Goal: Task Accomplishment & Management: Use online tool/utility

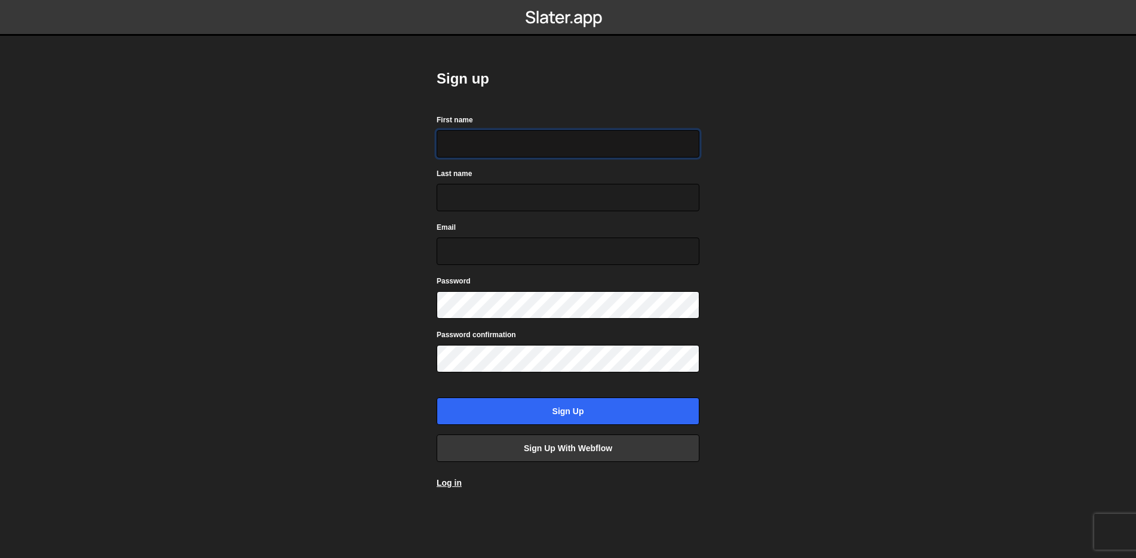
click at [486, 150] on input "First name" at bounding box center [568, 143] width 263 height 27
type input "Axel-glenn"
type input "Bouvet"
type input "bouvet.axel29@gmail.com"
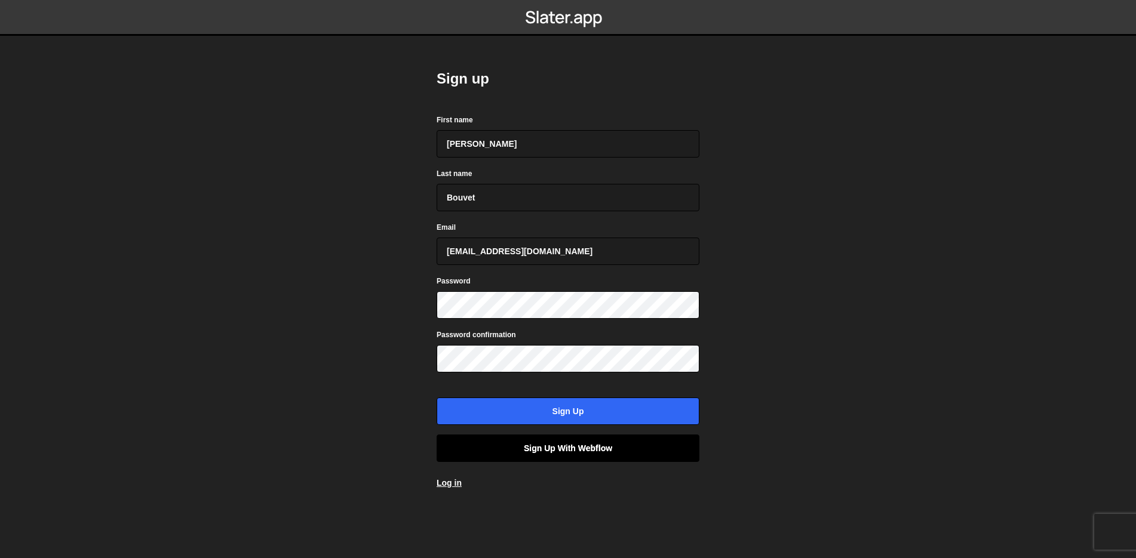
click at [599, 448] on link "Sign up with Webflow" at bounding box center [568, 448] width 263 height 27
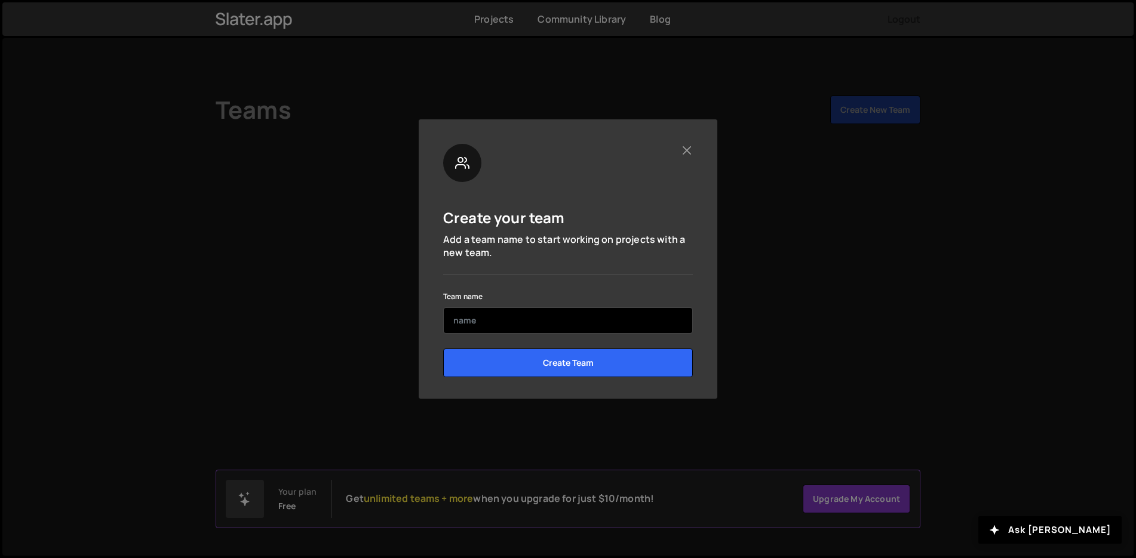
click at [572, 311] on input "text" at bounding box center [568, 321] width 250 height 26
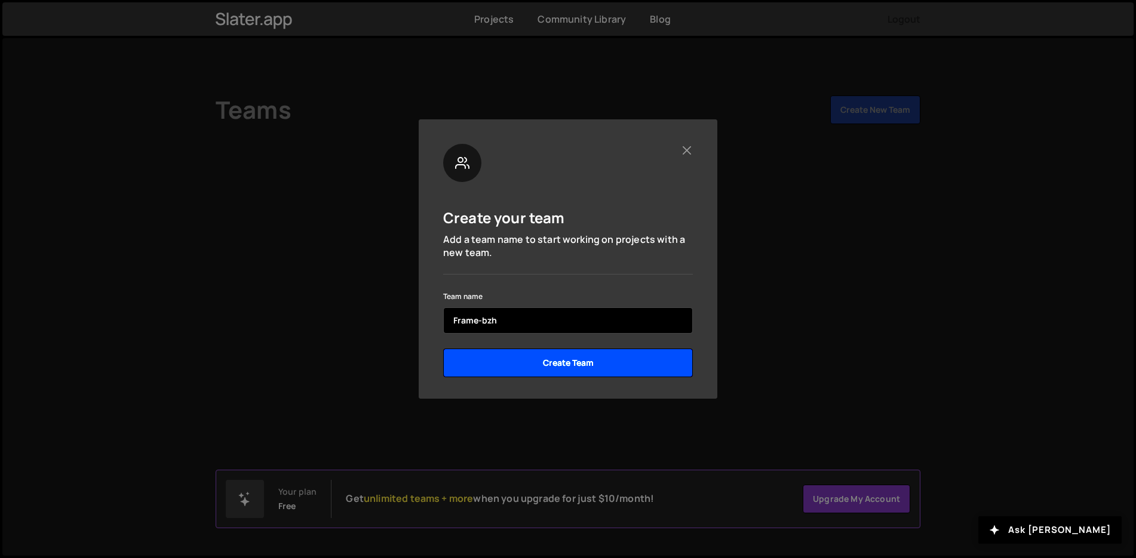
type input "Frame-bzh"
click at [567, 356] on input "Create Team" at bounding box center [568, 363] width 250 height 29
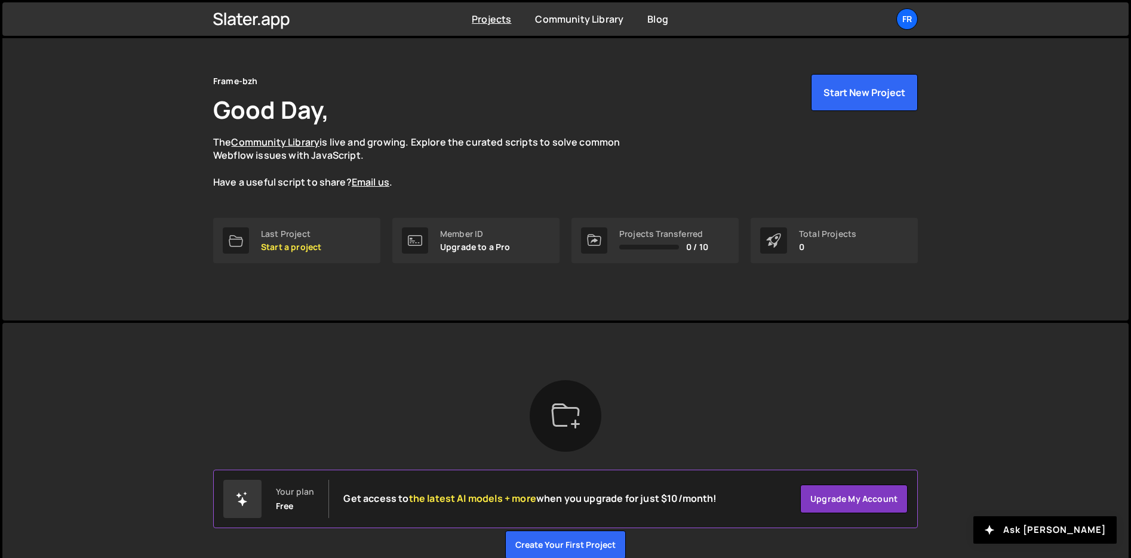
scroll to position [23, 0]
click at [484, 22] on link "Projects" at bounding box center [491, 19] width 39 height 13
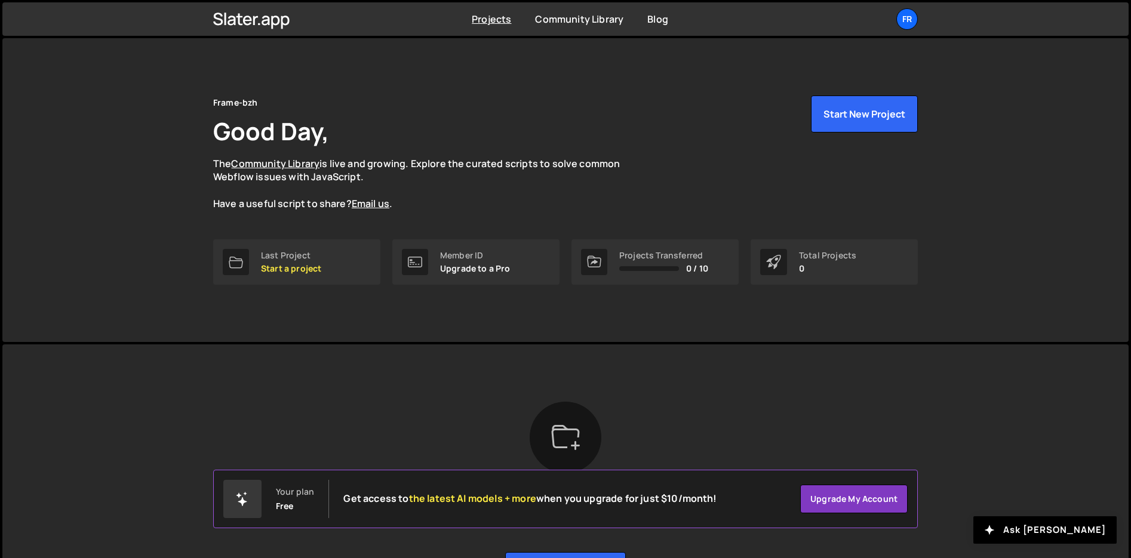
click at [570, 446] on icon at bounding box center [565, 437] width 29 height 29
click at [836, 498] on link "Upgrade my account" at bounding box center [854, 499] width 108 height 29
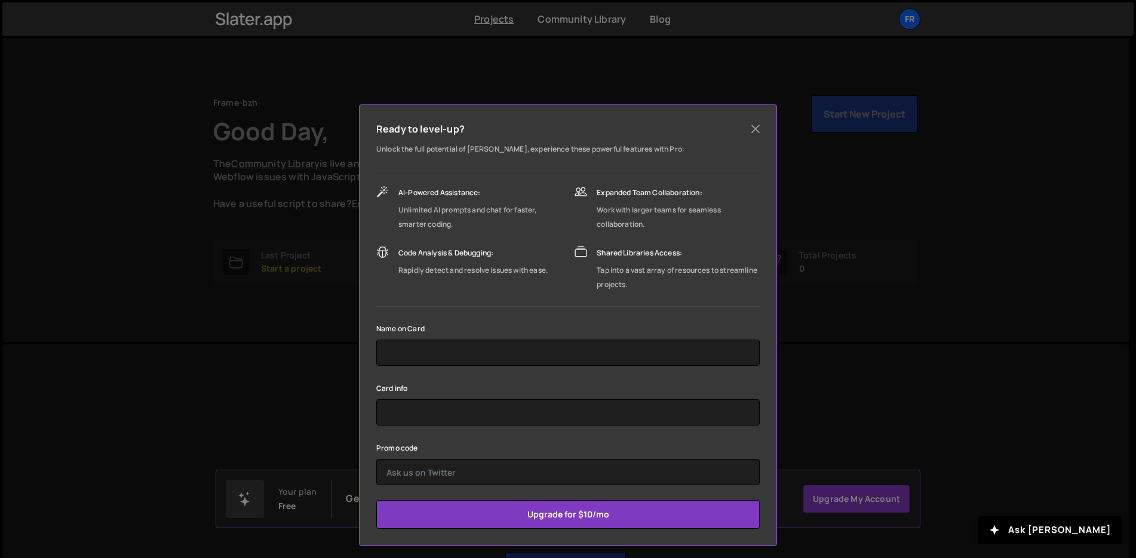
scroll to position [20, 0]
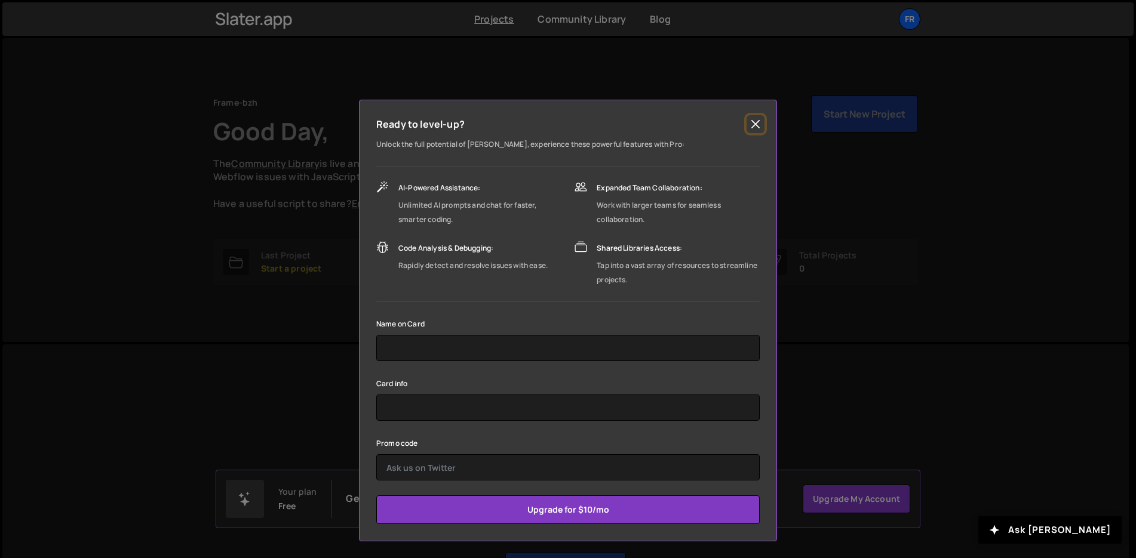
click at [750, 124] on button "Close" at bounding box center [756, 124] width 18 height 18
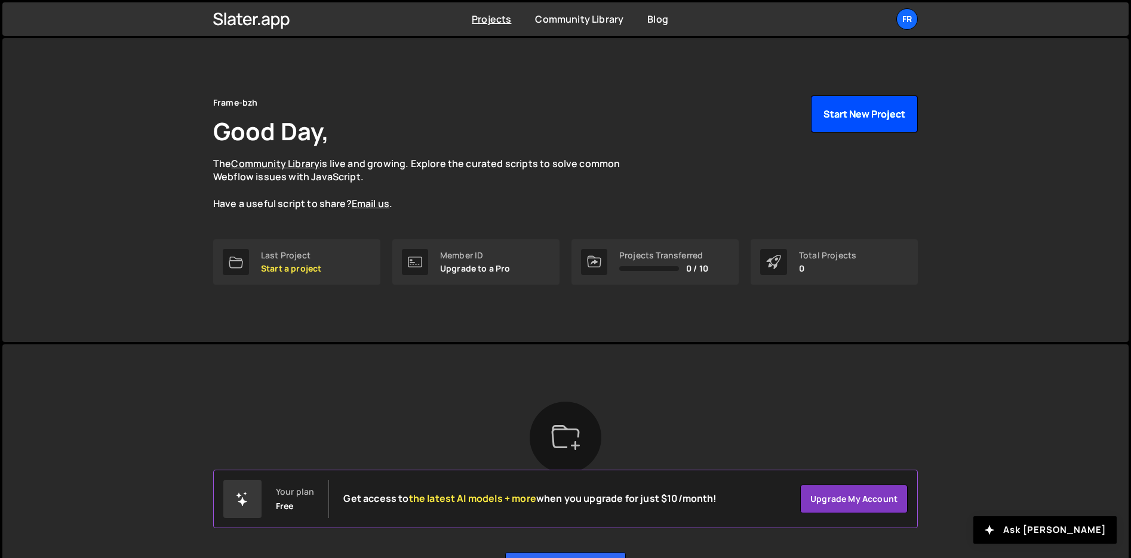
click at [824, 115] on button "Start New Project" at bounding box center [864, 114] width 107 height 37
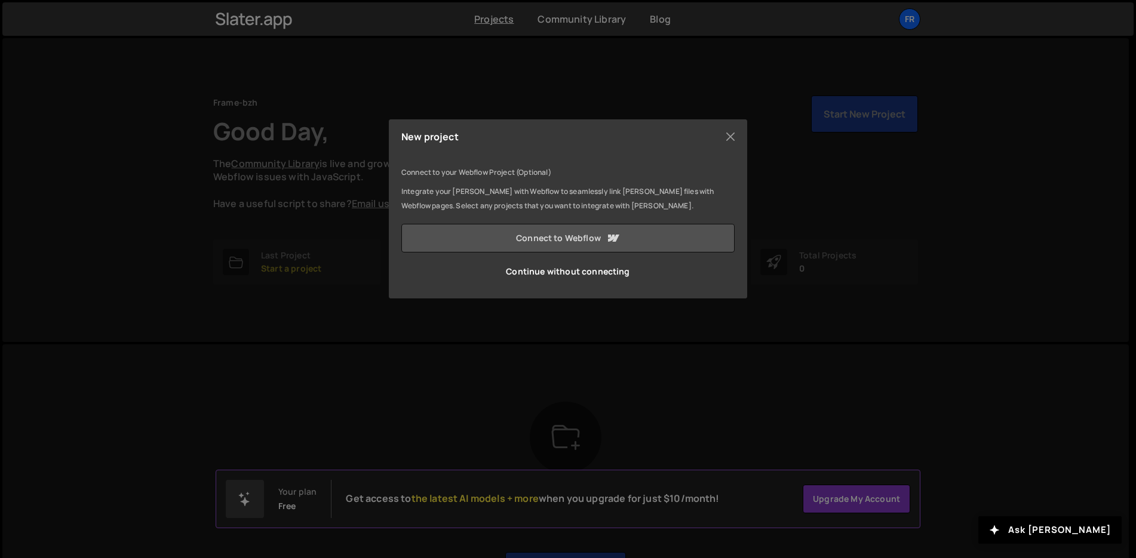
click at [643, 238] on link "Connect to Webflow" at bounding box center [567, 238] width 333 height 29
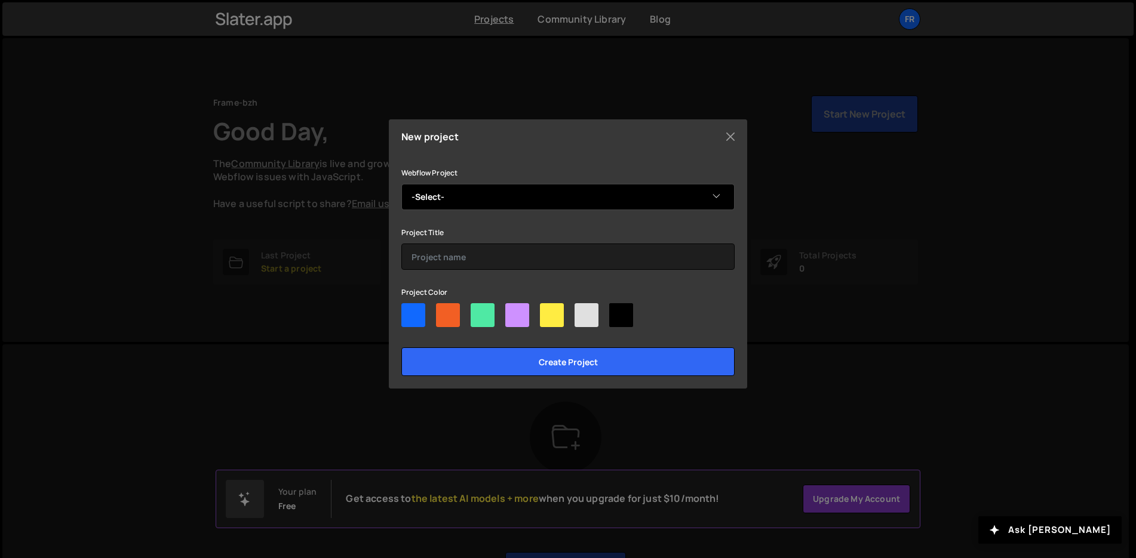
click at [657, 208] on select "-Select- La fromagerie de [PERSON_NAME] Bzh La louperie GEek mood" at bounding box center [567, 197] width 333 height 26
select select "68d21b264b3a1d21c85bf0e7"
click at [401, 184] on select "-Select- La fromagerie de marie Frame Bzh La louperie GEek mood" at bounding box center [567, 197] width 333 height 26
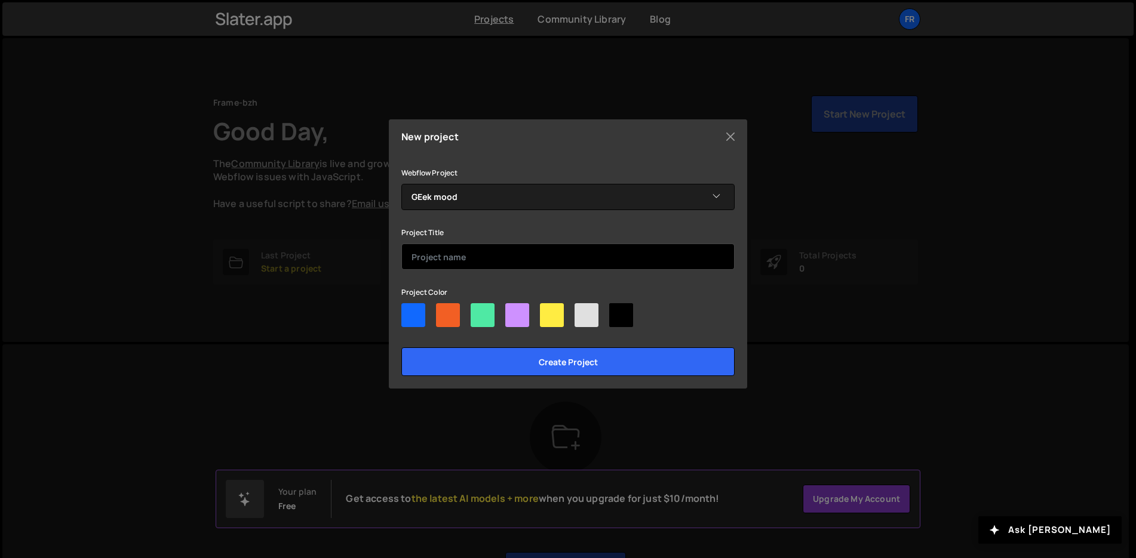
click at [542, 262] on input "text" at bounding box center [567, 257] width 333 height 26
type input "geekmood"
click at [401, 348] on input "Create project" at bounding box center [567, 362] width 333 height 29
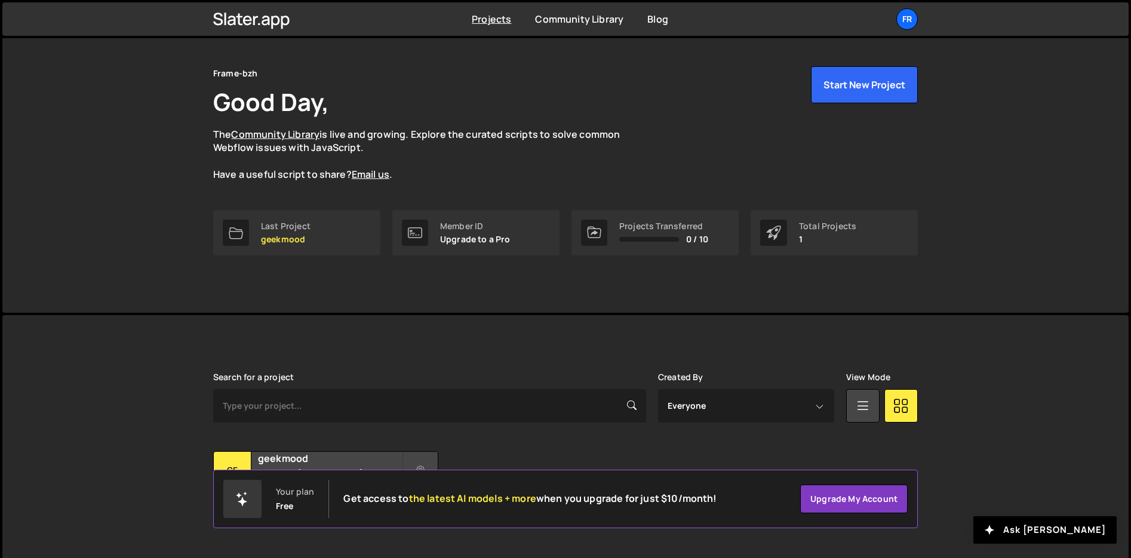
scroll to position [57, 0]
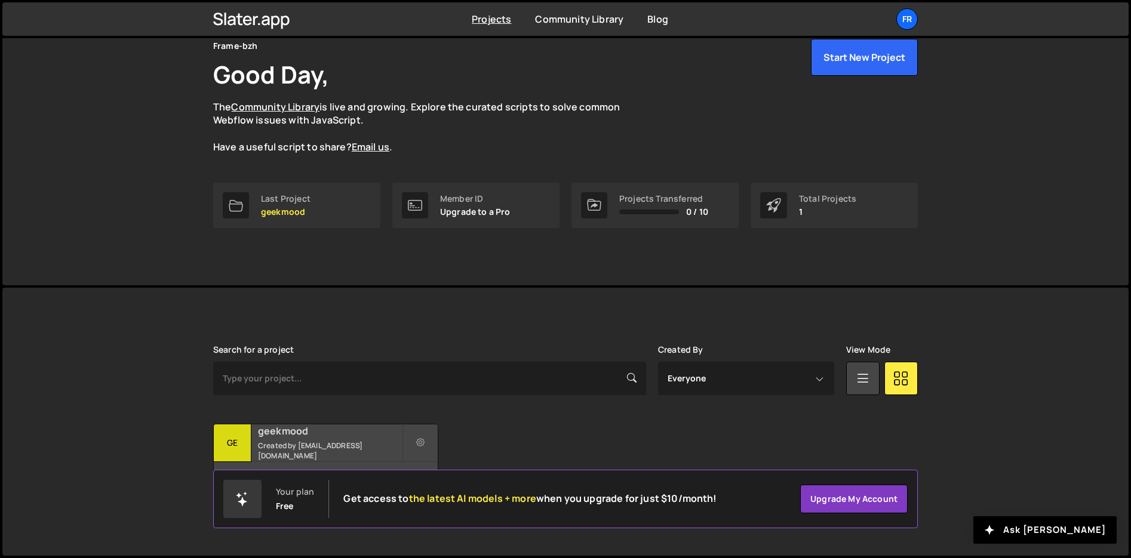
click at [314, 438] on h2 "geekmood" at bounding box center [330, 431] width 144 height 13
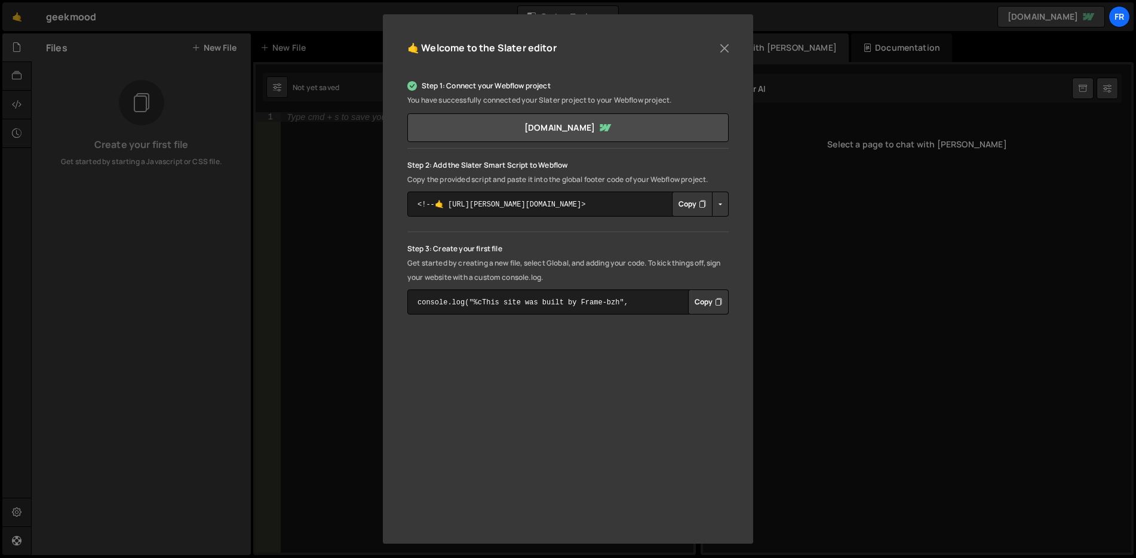
scroll to position [122, 0]
click at [699, 202] on icon "Button group with nested dropdown" at bounding box center [702, 202] width 7 height 12
click at [724, 47] on button "Close" at bounding box center [724, 46] width 18 height 18
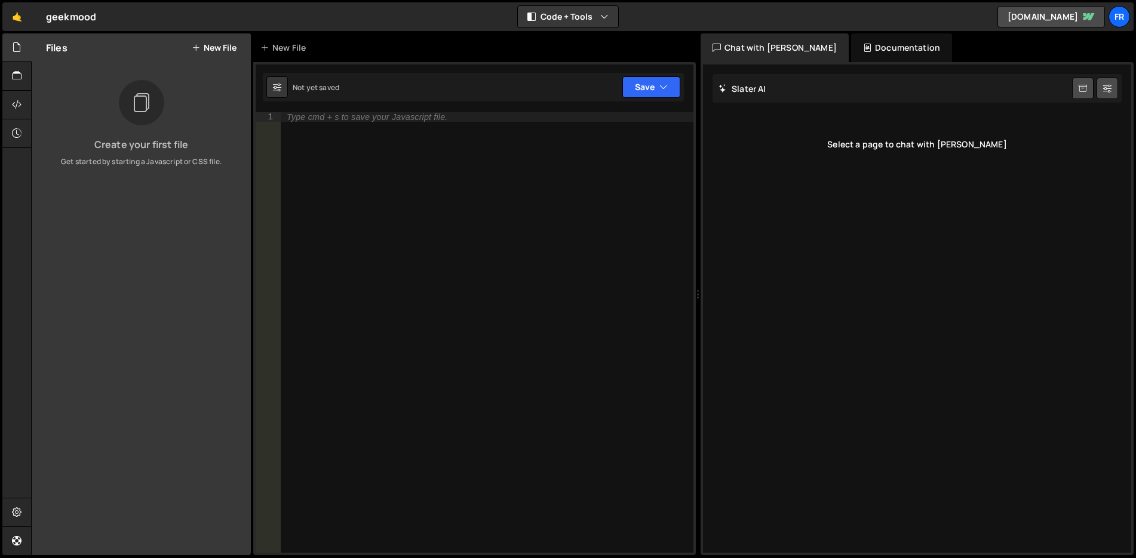
click at [947, 137] on div "Select a page to chat with Slater" at bounding box center [917, 145] width 409 height 48
click at [947, 144] on div "Select a page to chat with Slater" at bounding box center [917, 145] width 409 height 48
click at [908, 523] on div "Slater AI Start new chat Select a page to chat with Slater" at bounding box center [917, 309] width 428 height 489
click at [18, 111] on icon at bounding box center [17, 104] width 10 height 13
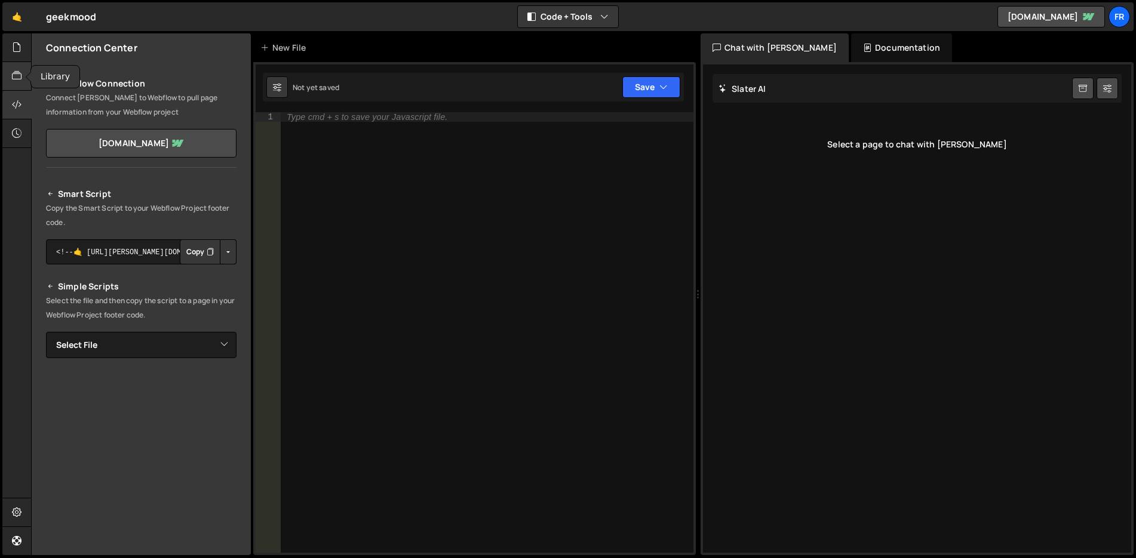
click at [19, 74] on icon at bounding box center [17, 75] width 10 height 13
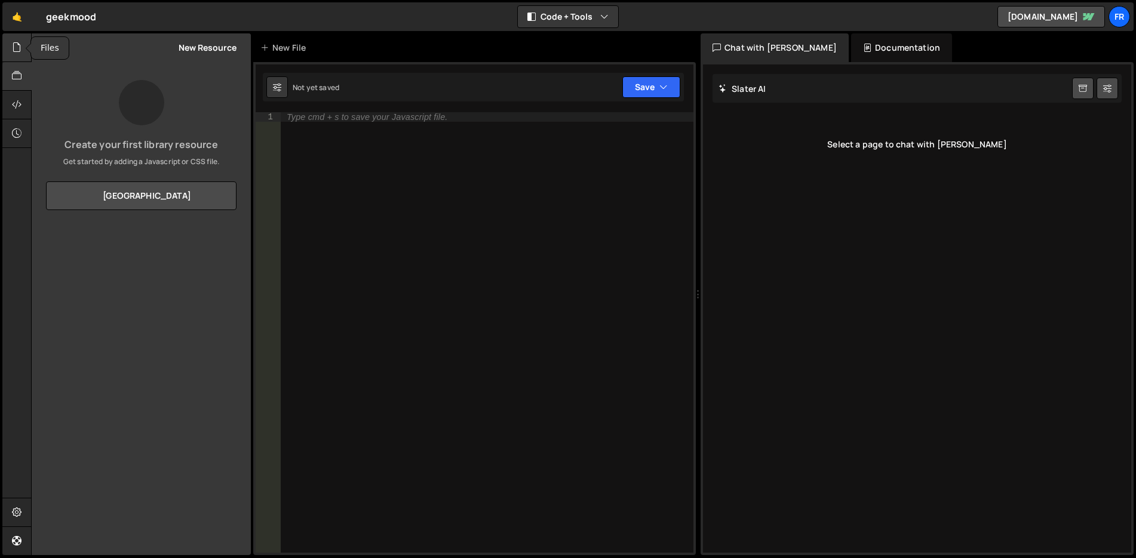
click at [18, 50] on icon at bounding box center [17, 47] width 10 height 13
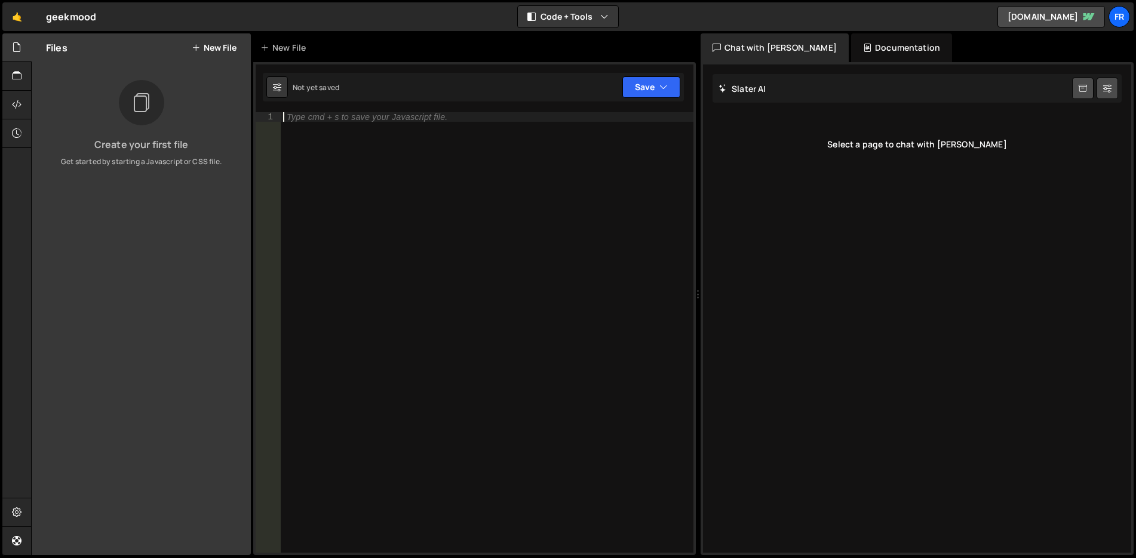
click at [303, 121] on div "Type cmd + s to save your Javascript file." at bounding box center [367, 117] width 161 height 8
click at [19, 105] on icon at bounding box center [17, 104] width 10 height 13
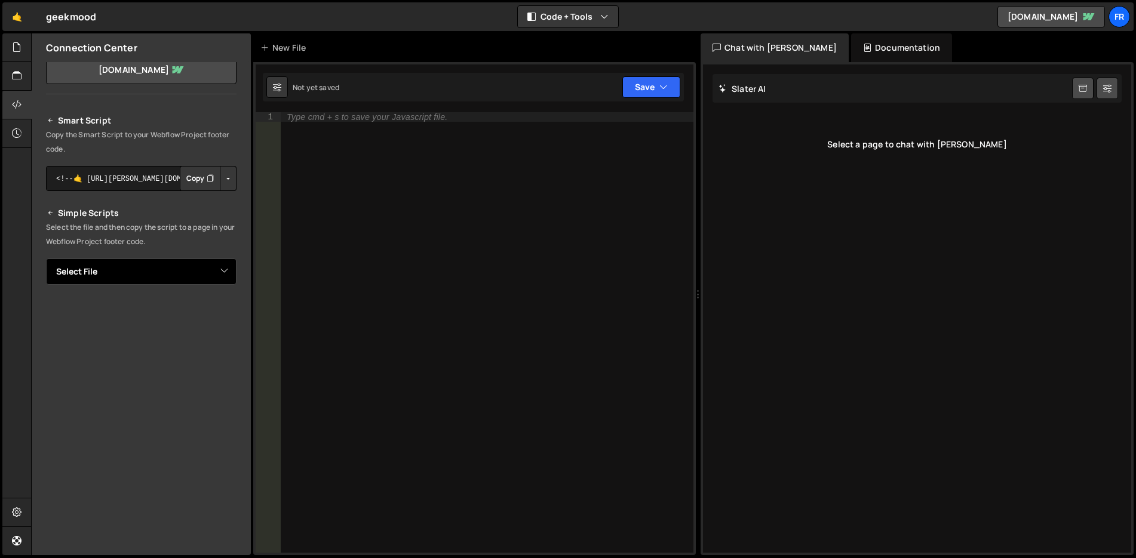
scroll to position [75, 0]
click at [197, 174] on button "Copy" at bounding box center [200, 176] width 41 height 25
